Goal: Task Accomplishment & Management: Manage account settings

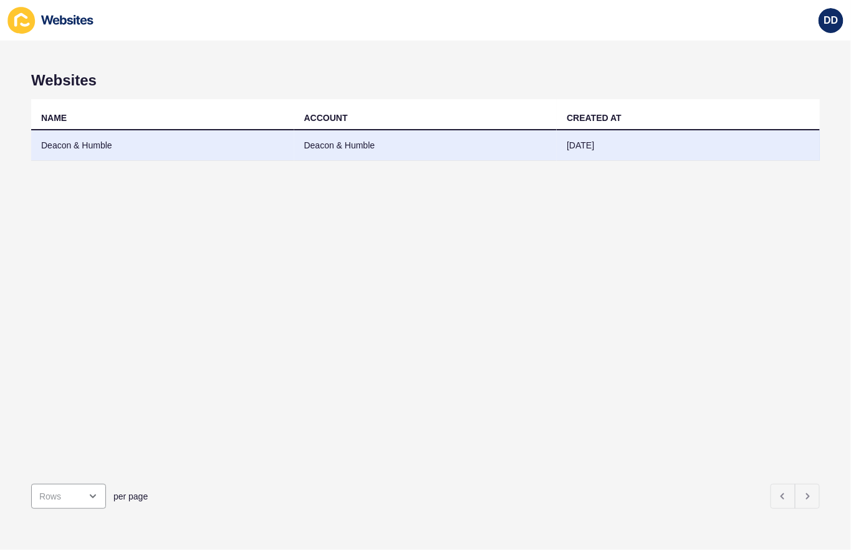
click at [67, 144] on td "Deacon & Humble" at bounding box center [162, 145] width 263 height 31
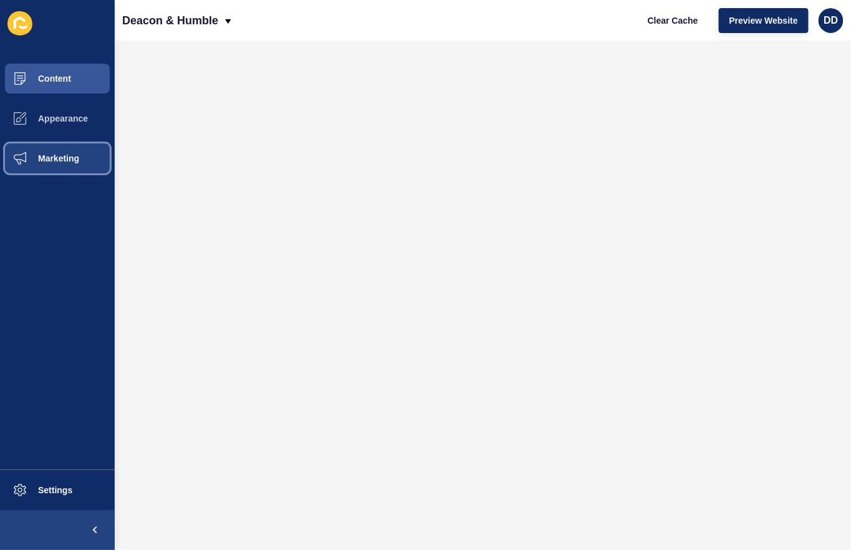
click at [59, 160] on span "Marketing" at bounding box center [38, 158] width 81 height 10
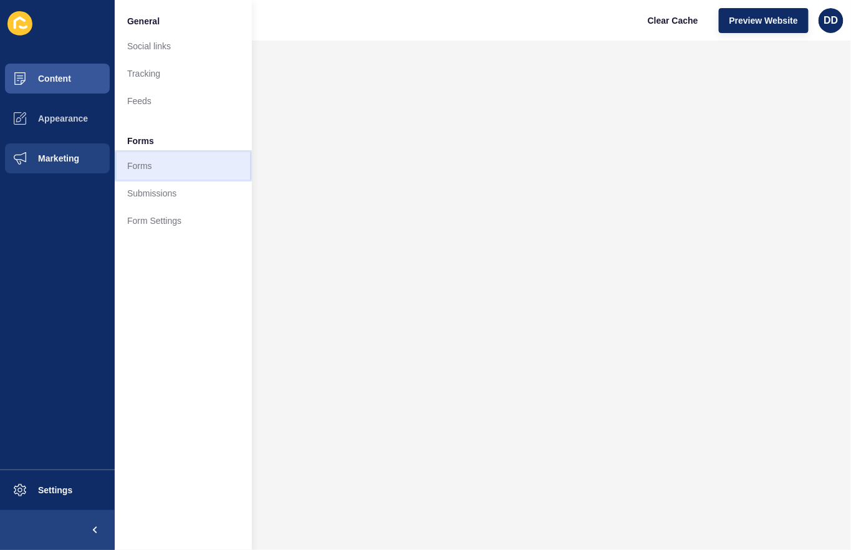
click at [141, 163] on link "Forms" at bounding box center [183, 165] width 137 height 27
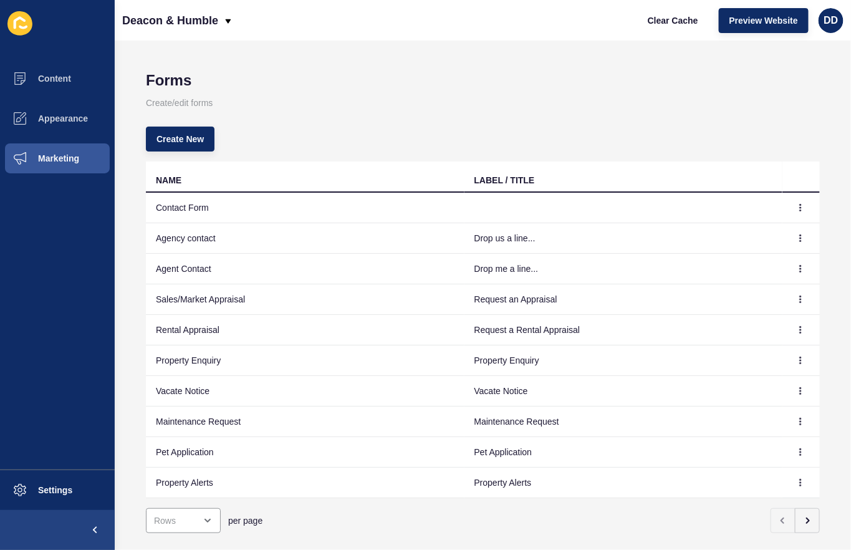
scroll to position [21, 0]
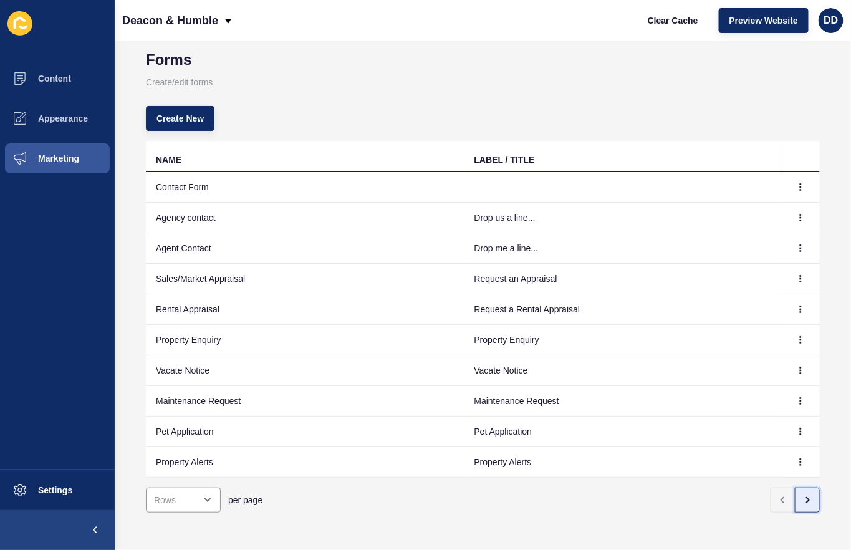
click at [812, 498] on icon "button" at bounding box center [807, 500] width 10 height 10
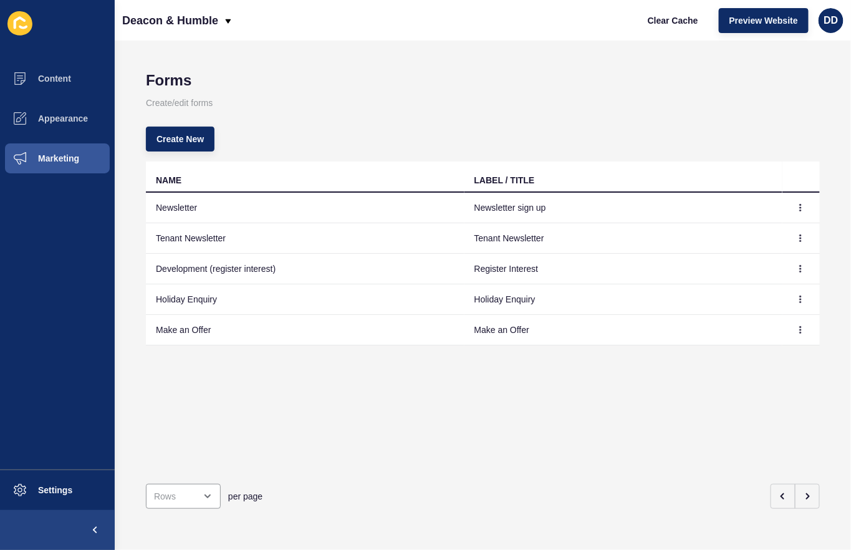
scroll to position [0, 0]
click at [187, 339] on td "Make an Offer" at bounding box center [305, 330] width 319 height 31
click at [186, 330] on td "Make an Offer" at bounding box center [305, 330] width 319 height 31
click at [504, 324] on td "Make an Offer" at bounding box center [624, 330] width 319 height 31
click at [801, 330] on icon "button" at bounding box center [801, 330] width 1 height 6
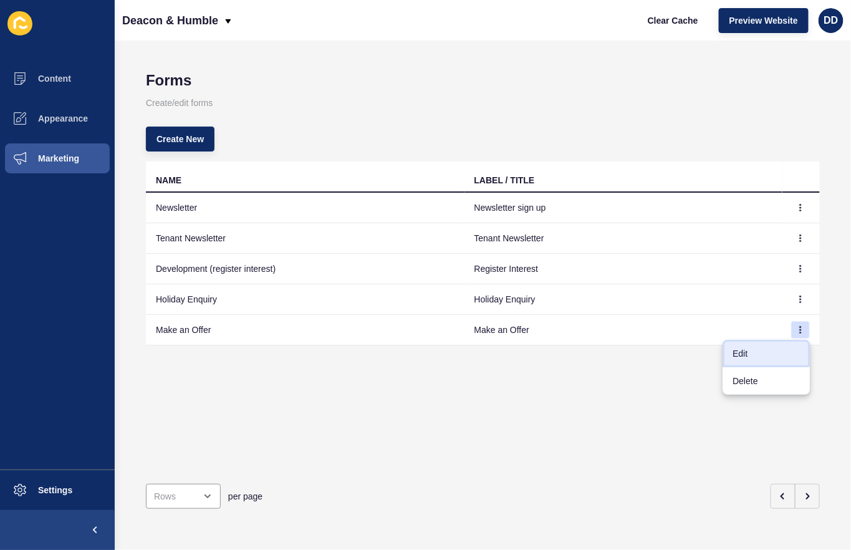
click at [757, 350] on link "Edit" at bounding box center [766, 353] width 87 height 27
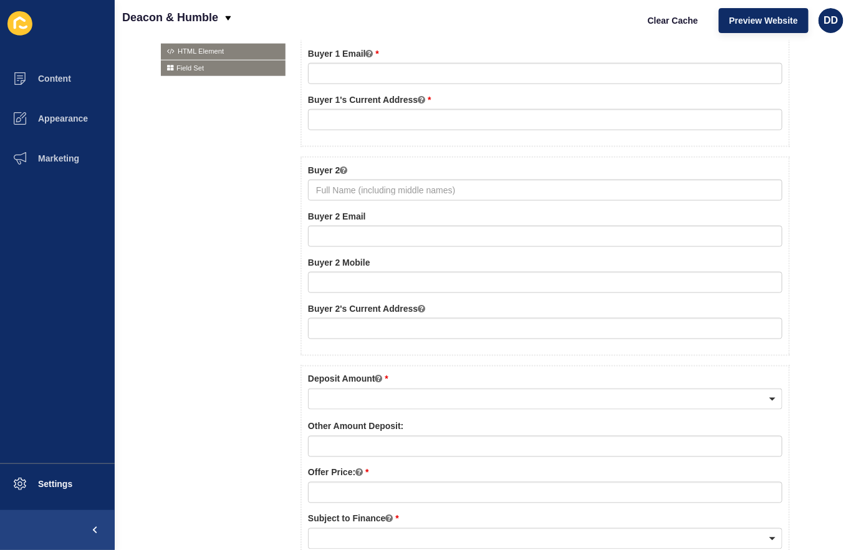
scroll to position [473, 0]
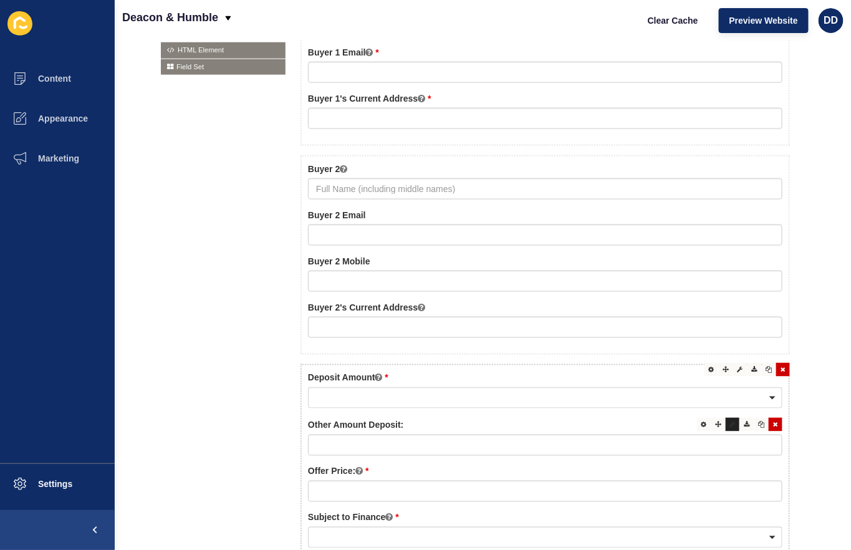
click at [733, 422] on icon at bounding box center [733, 425] width 6 height 6
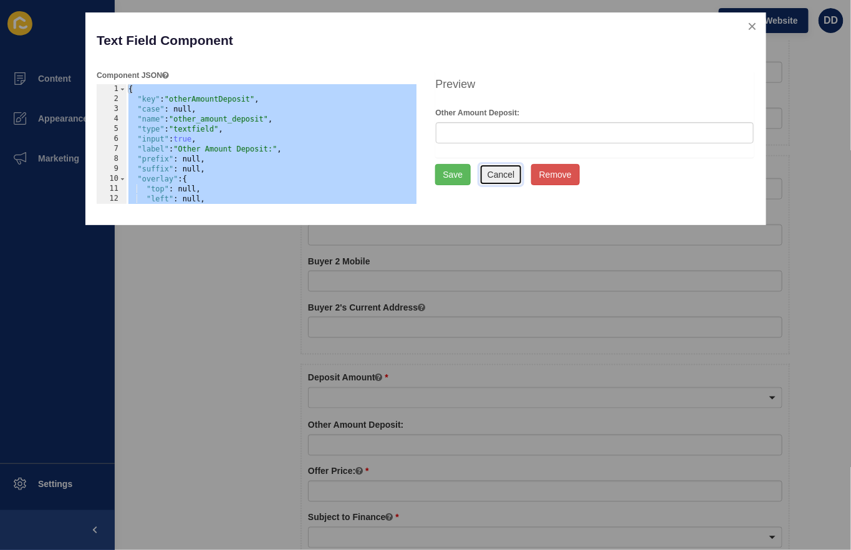
click at [493, 173] on button "Cancel" at bounding box center [501, 174] width 44 height 21
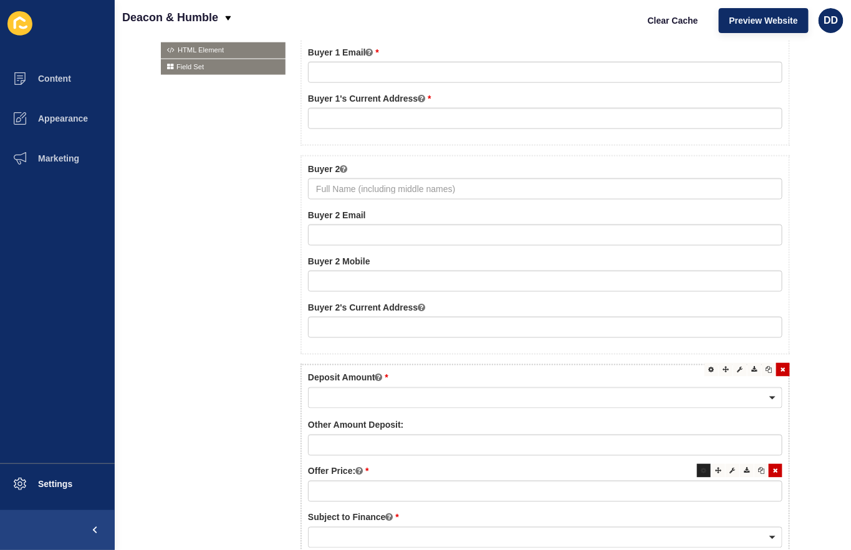
click at [706, 471] on icon at bounding box center [704, 471] width 6 height 6
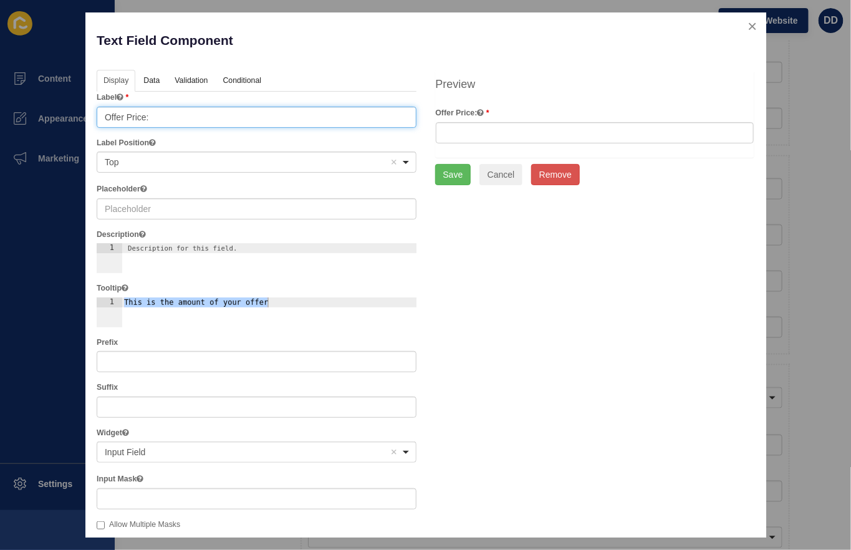
click at [240, 121] on input "Offer Price:" at bounding box center [257, 117] width 320 height 21
type input "Offer Price"
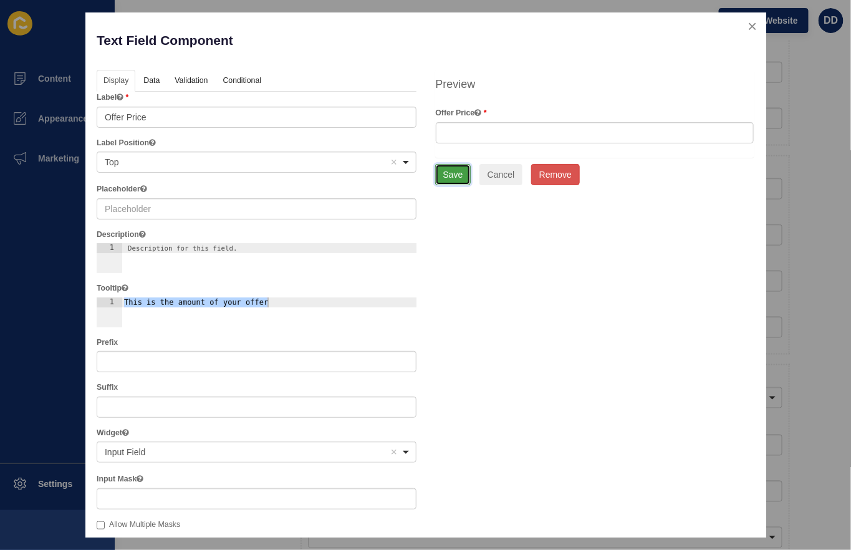
click at [450, 175] on button "Save" at bounding box center [453, 174] width 36 height 21
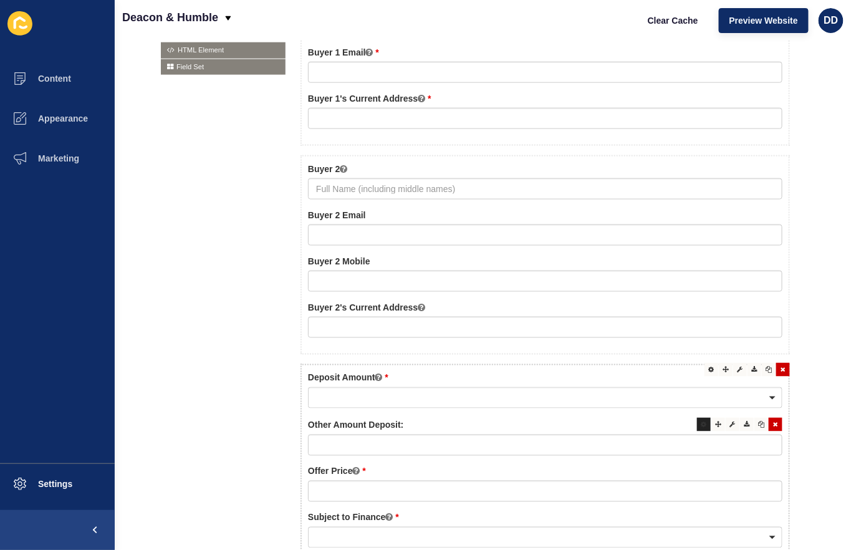
click at [704, 426] on div at bounding box center [704, 425] width 14 height 14
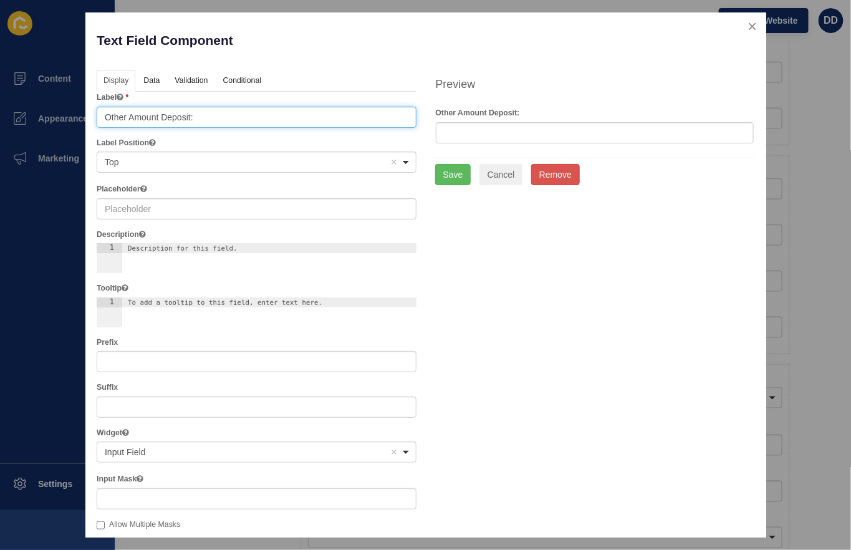
click at [321, 117] on input "Other Amount Deposit:" at bounding box center [257, 117] width 320 height 21
type input "Other Amount Deposit"
click at [523, 296] on div "Display Data Validation API Conditional Logic Layout Label Other Amount Deposit…" at bounding box center [425, 464] width 677 height 789
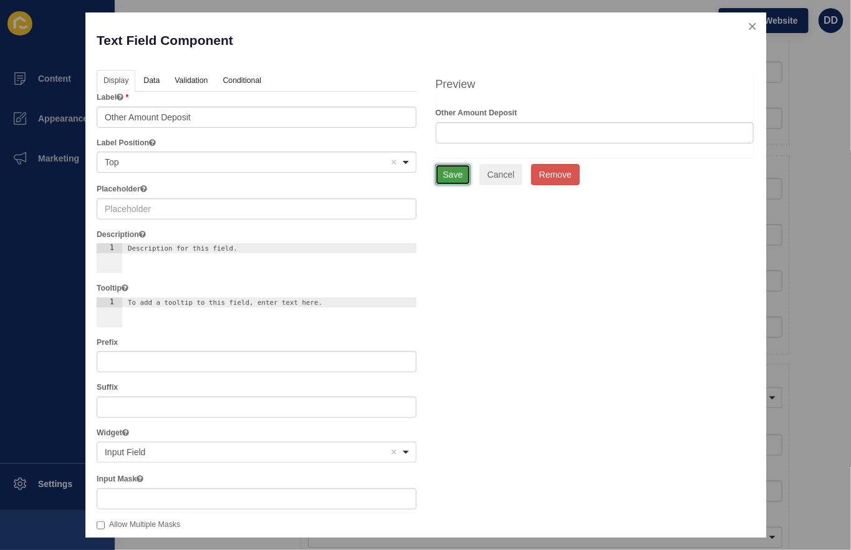
click at [446, 175] on button "Save" at bounding box center [453, 174] width 36 height 21
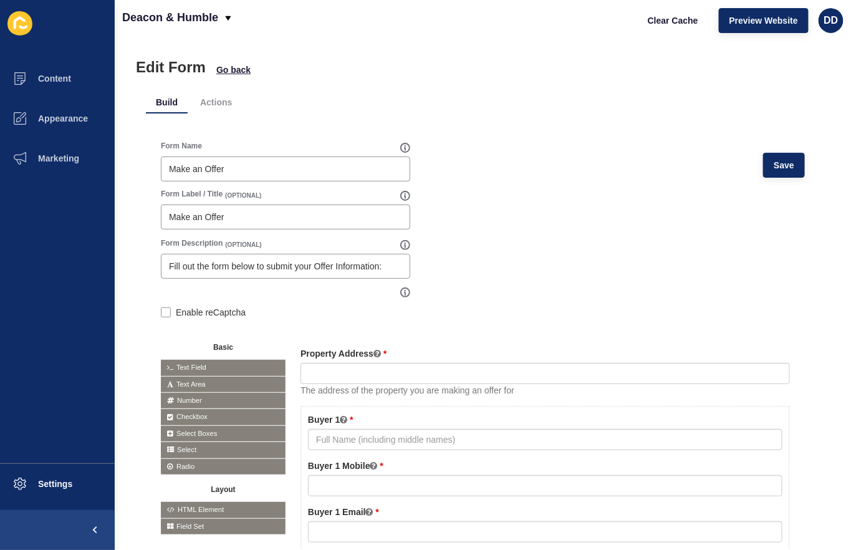
scroll to position [0, 0]
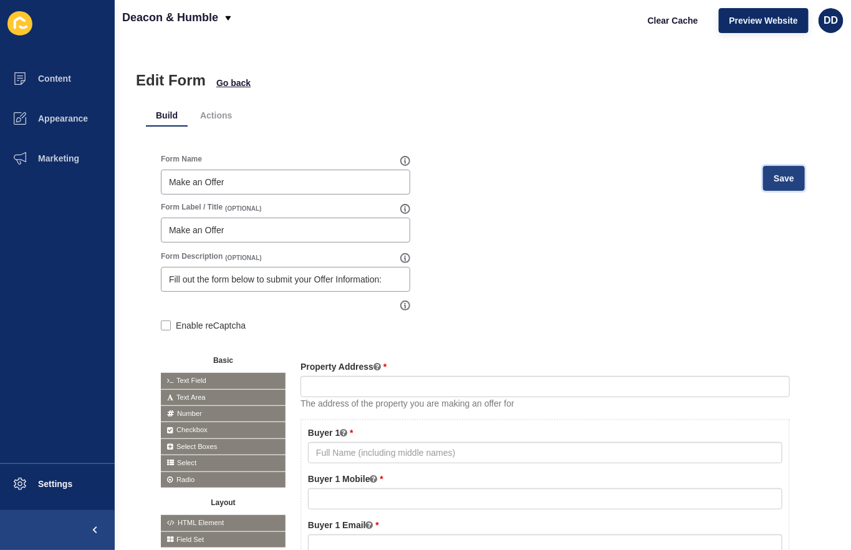
click at [776, 175] on span "Save" at bounding box center [784, 178] width 21 height 12
click at [670, 26] on button "Clear Cache" at bounding box center [673, 20] width 72 height 25
click at [775, 173] on span "Save" at bounding box center [784, 178] width 21 height 12
